Goal: Task Accomplishment & Management: Manage account settings

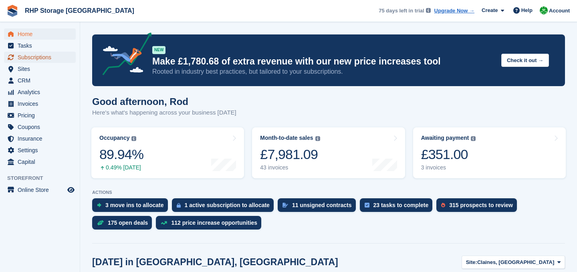
click at [37, 54] on span "Subscriptions" at bounding box center [42, 57] width 48 height 11
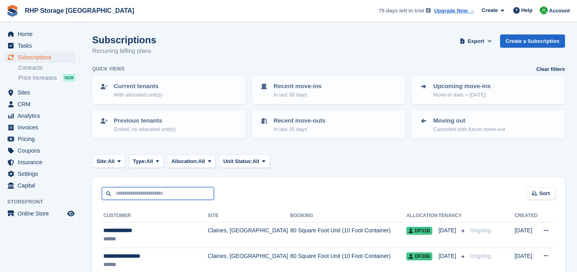
click at [128, 194] on input "text" at bounding box center [158, 193] width 112 height 13
type input "*****"
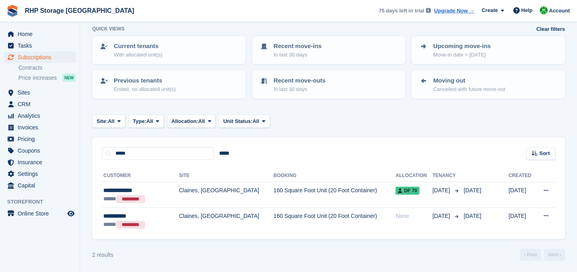
scroll to position [41, 0]
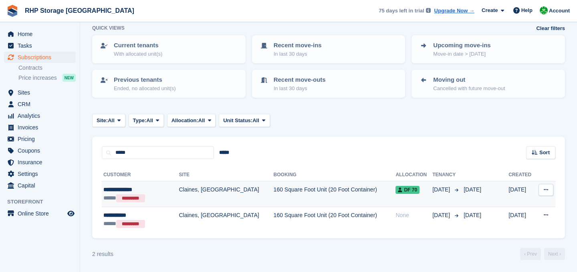
click at [206, 191] on td "Claines, [GEOGRAPHIC_DATA]" at bounding box center [226, 194] width 95 height 26
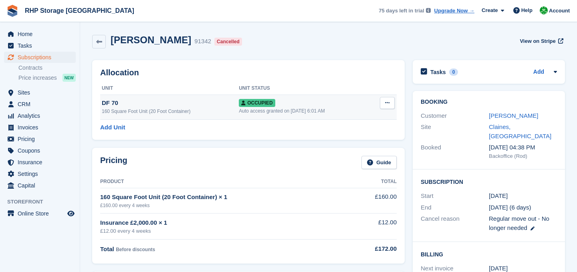
click at [389, 105] on button at bounding box center [387, 103] width 15 height 12
click at [368, 146] on p "Deallocate" at bounding box center [356, 146] width 70 height 10
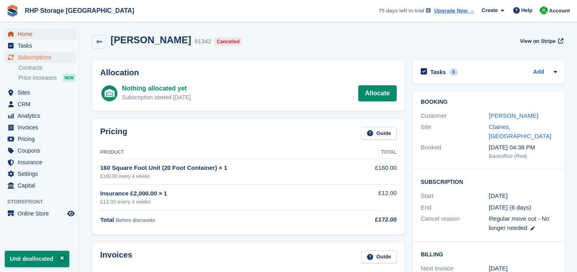
click at [28, 35] on span "Home" at bounding box center [42, 33] width 48 height 11
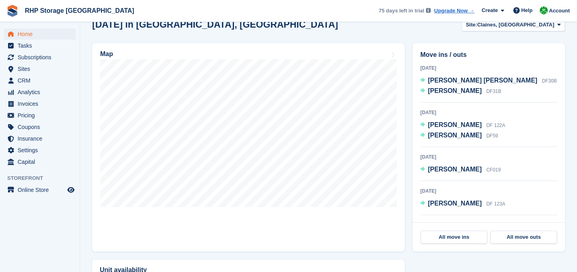
scroll to position [238, 0]
